Goal: Find specific page/section: Find specific page/section

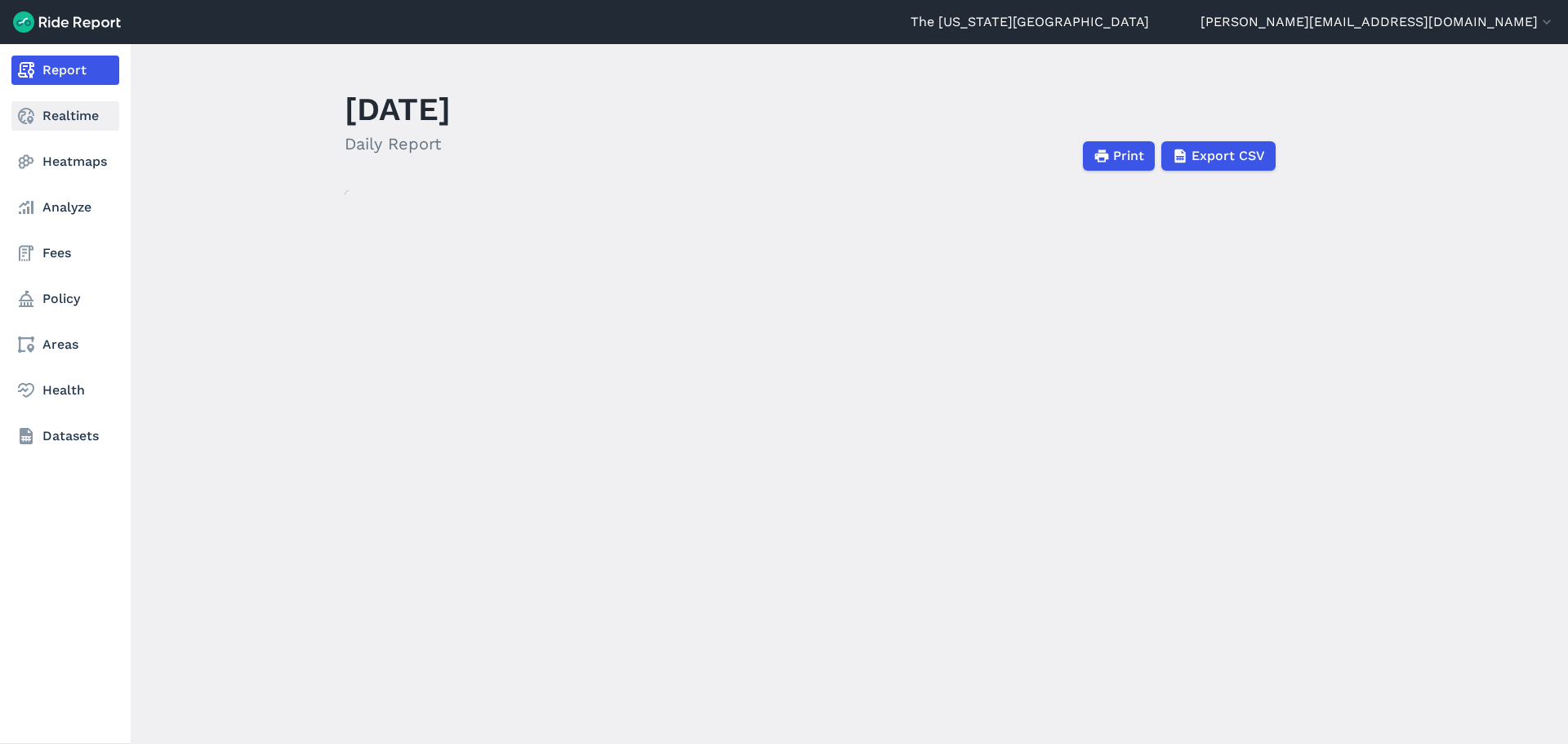
click at [30, 121] on use at bounding box center [25, 116] width 16 height 16
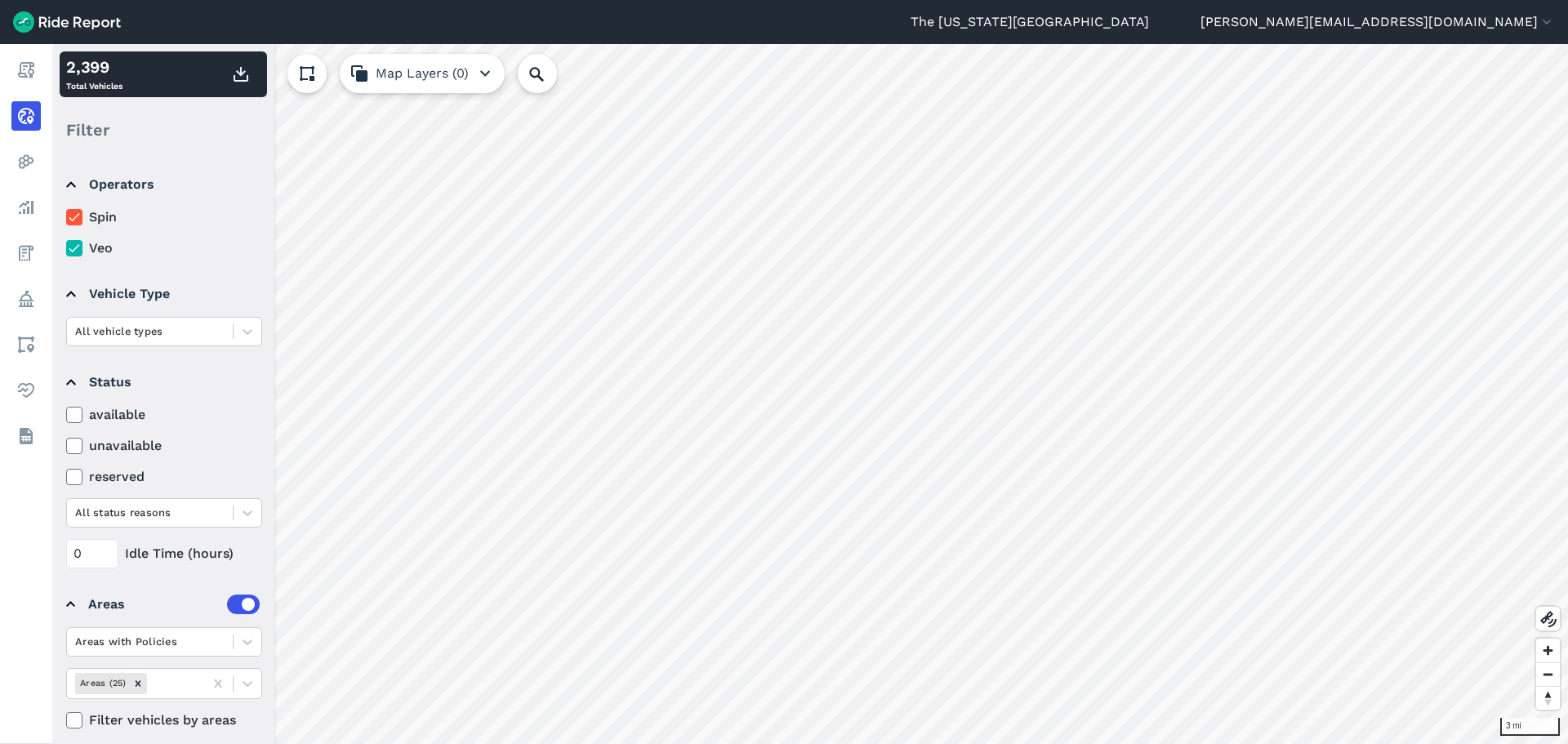
scroll to position [13, 0]
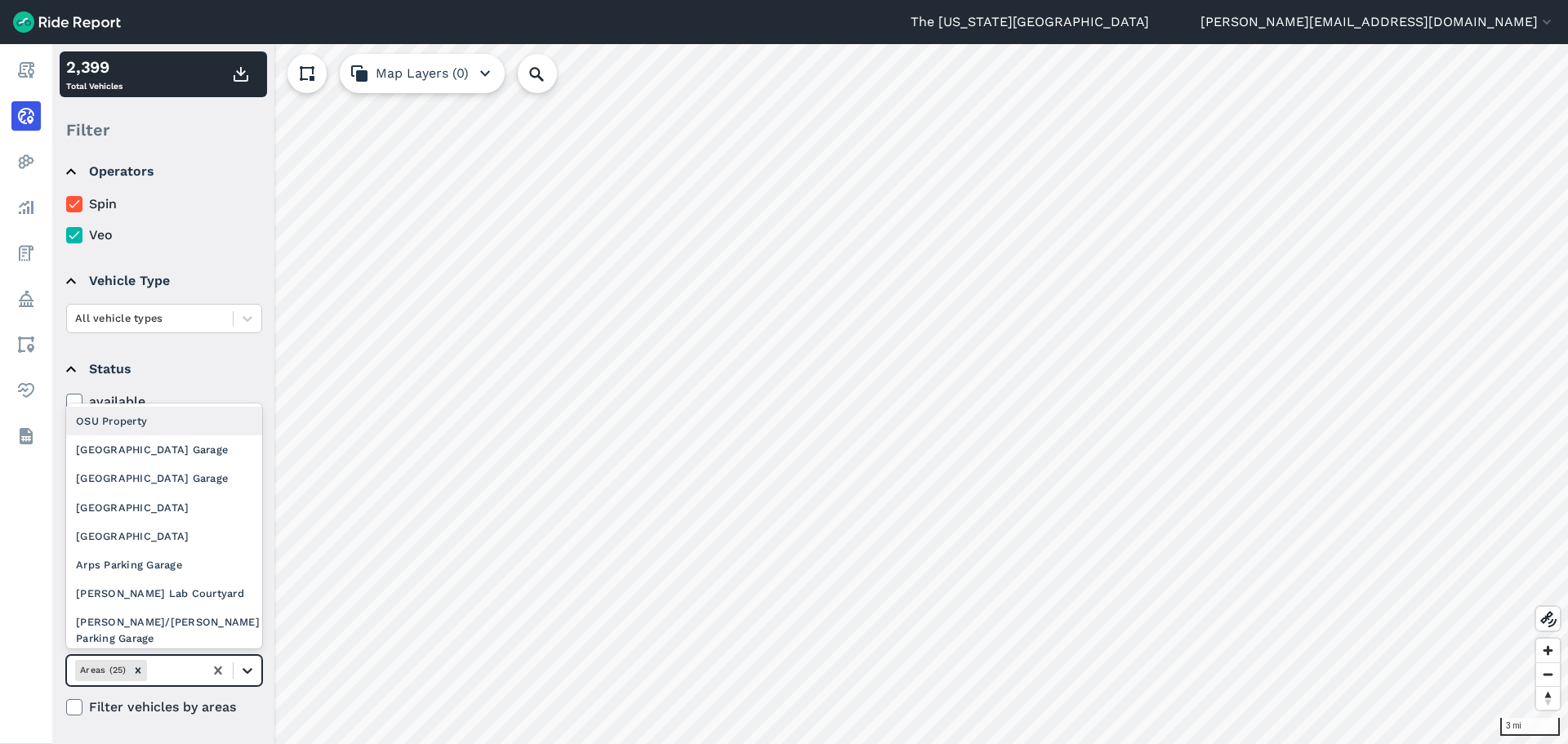
click at [241, 663] on div at bounding box center [248, 670] width 28 height 28
click at [172, 422] on div "OSU Property" at bounding box center [164, 421] width 196 height 29
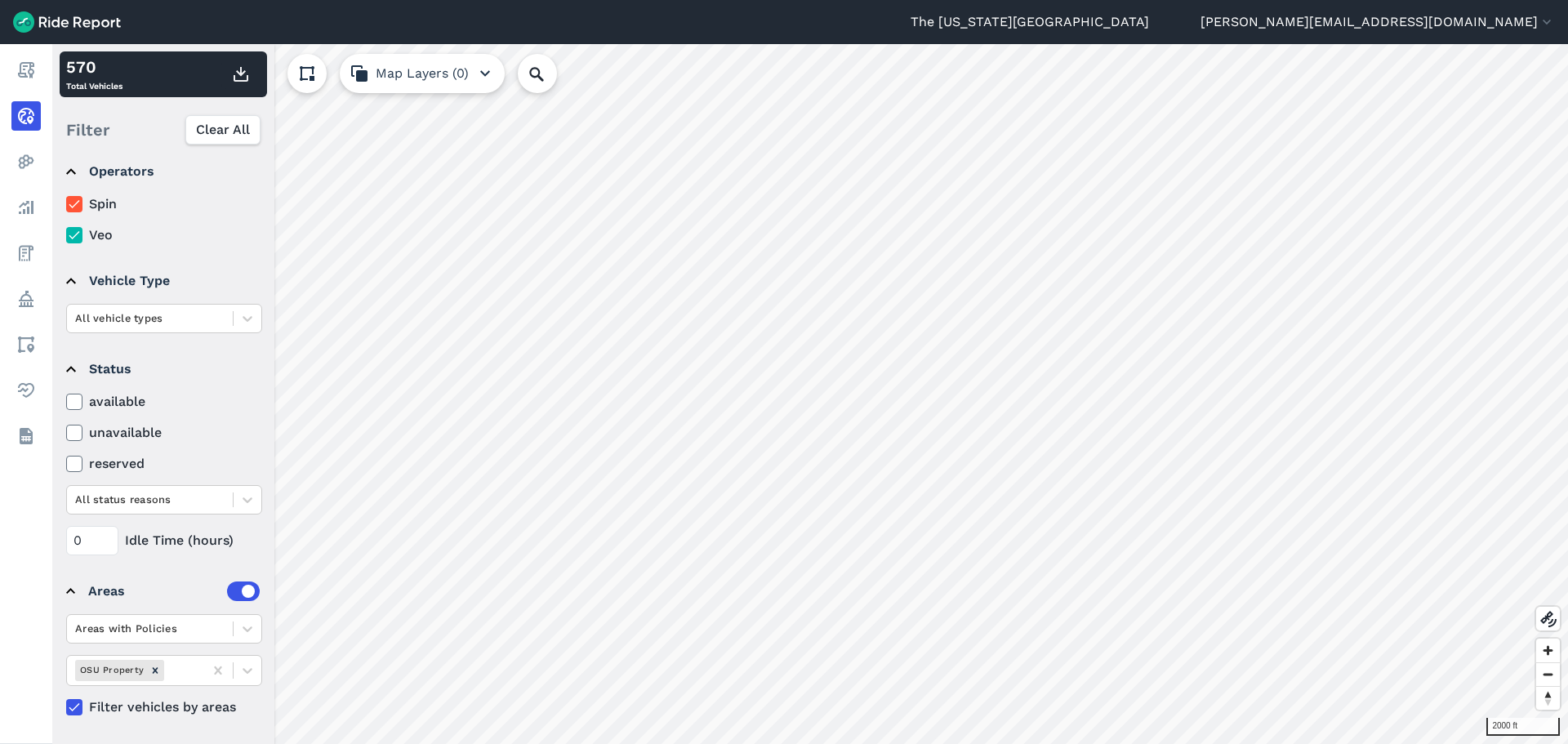
click at [102, 235] on label "Veo" at bounding box center [164, 235] width 196 height 19
click at [66, 235] on input "Veo" at bounding box center [66, 231] width 0 height 11
click at [106, 234] on label "Veo" at bounding box center [164, 235] width 196 height 19
click at [66, 234] on input "Veo" at bounding box center [66, 231] width 0 height 11
click at [110, 206] on label "Spin" at bounding box center [164, 204] width 196 height 19
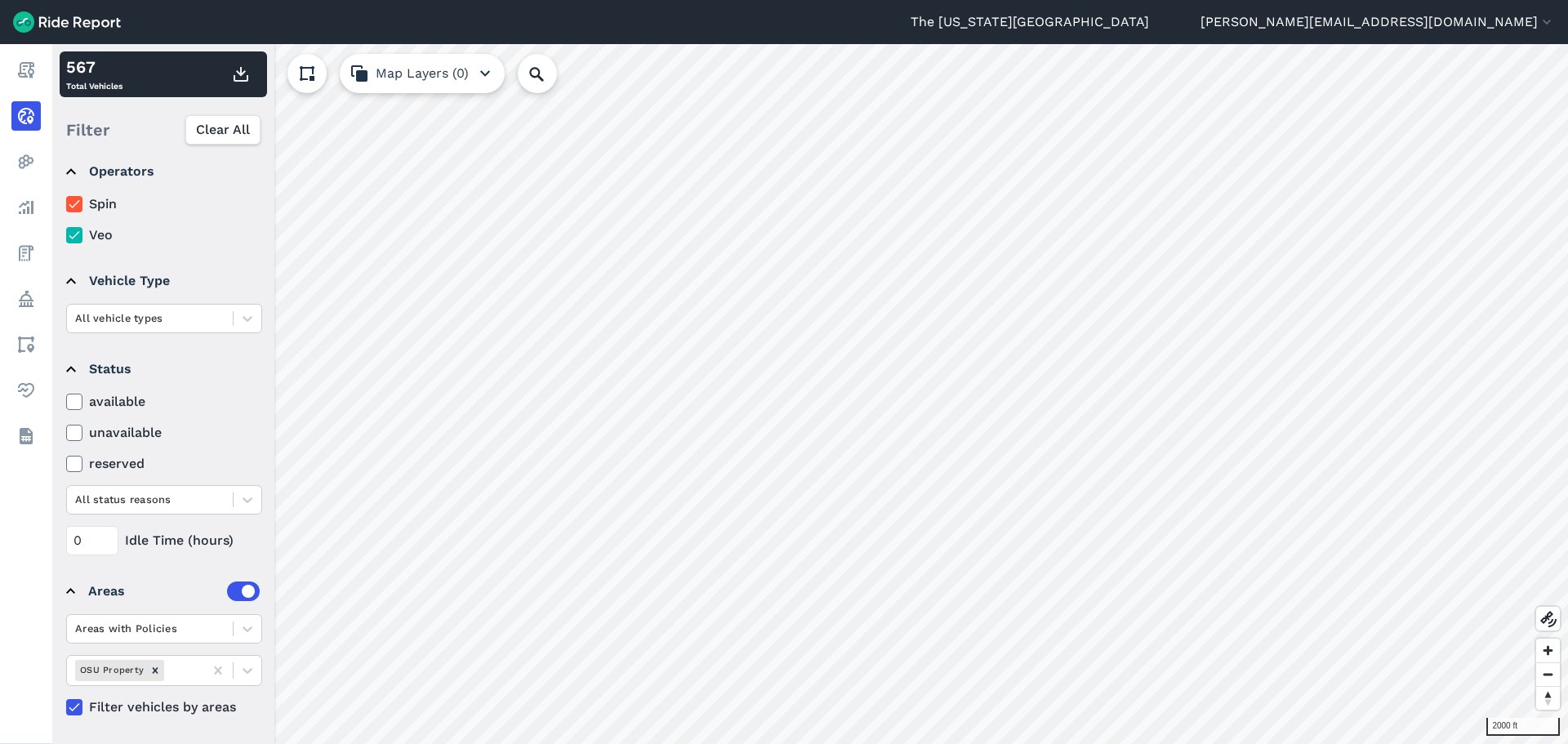
click at [66, 205] on input "Spin" at bounding box center [66, 199] width 0 height 11
drag, startPoint x: 111, startPoint y: 205, endPoint x: 128, endPoint y: 208, distance: 17.3
click at [112, 205] on label "Spin" at bounding box center [164, 204] width 196 height 19
click at [66, 205] on input "Spin" at bounding box center [66, 199] width 0 height 11
